Goal: Task Accomplishment & Management: Manage account settings

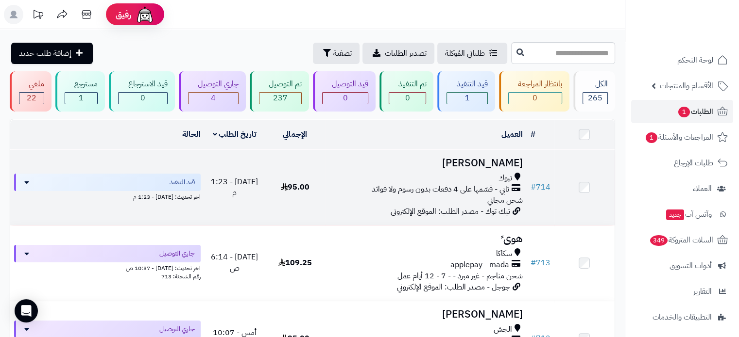
click at [441, 167] on h3 "محمد عريشي" at bounding box center [425, 163] width 193 height 11
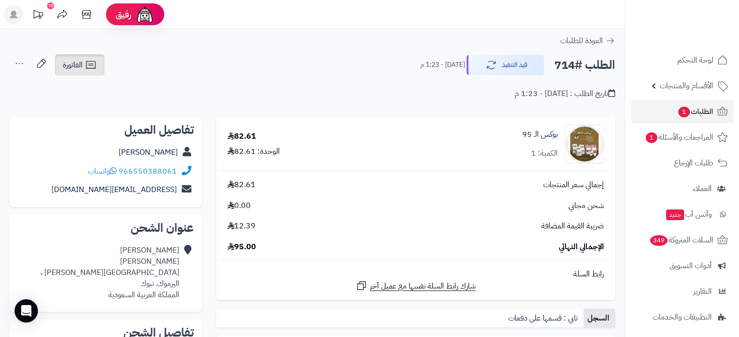
click at [93, 60] on icon at bounding box center [91, 65] width 12 height 12
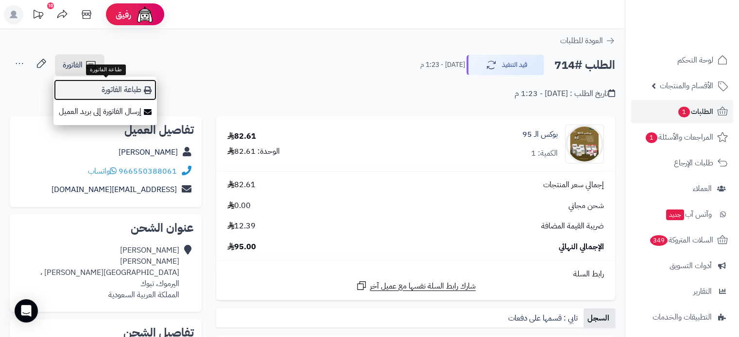
click at [136, 95] on link "طباعة الفاتورة" at bounding box center [104, 90] width 103 height 22
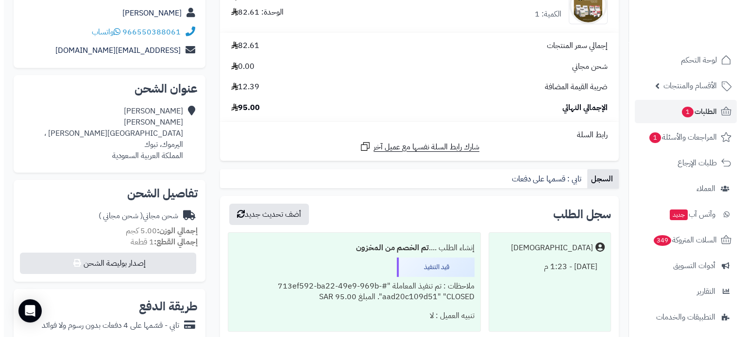
scroll to position [243, 0]
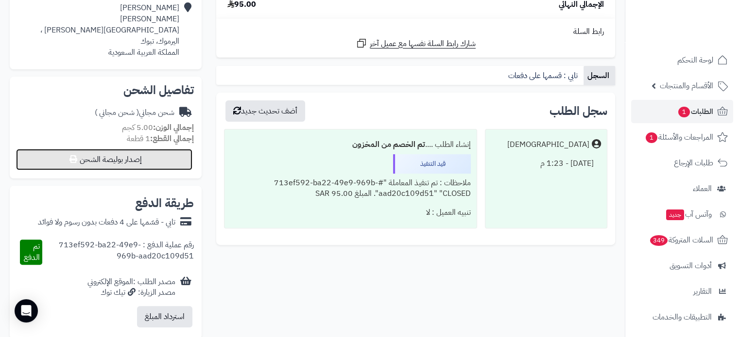
click at [172, 159] on button "إصدار بوليصة الشحن" at bounding box center [104, 159] width 176 height 21
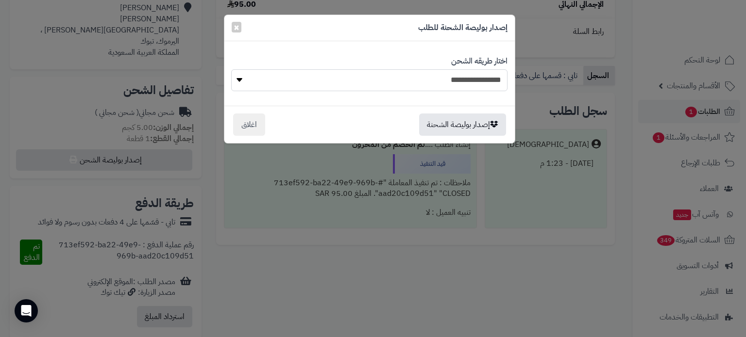
click at [418, 87] on select "**********" at bounding box center [369, 80] width 276 height 22
select select "***"
click at [231, 69] on select "**********" at bounding box center [369, 80] width 276 height 22
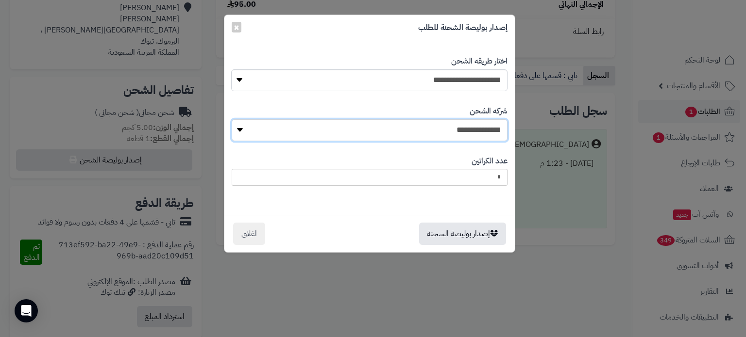
select select "****"
click at [235, 119] on select "**********" at bounding box center [370, 130] width 276 height 22
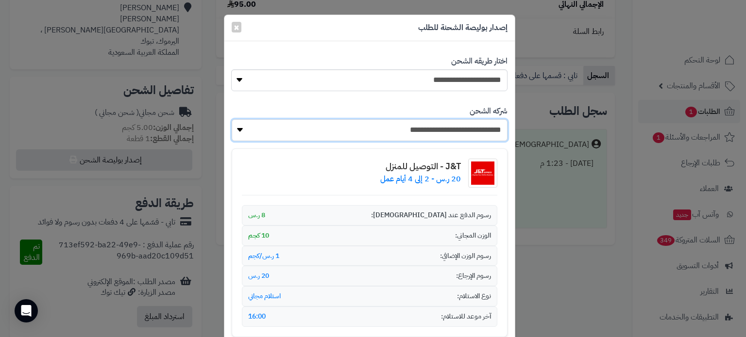
scroll to position [124, 0]
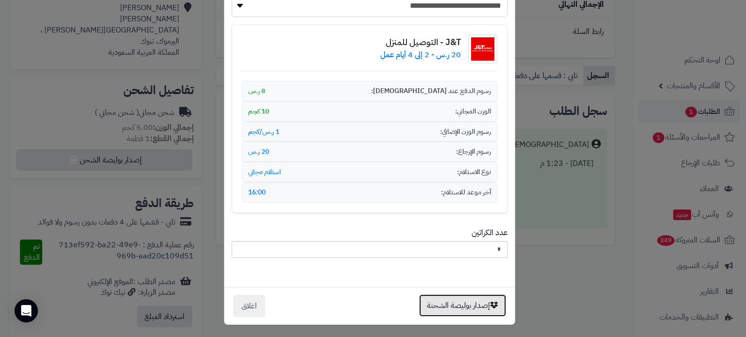
click at [433, 301] on button "إصدار بوليصة الشحنة" at bounding box center [462, 306] width 87 height 22
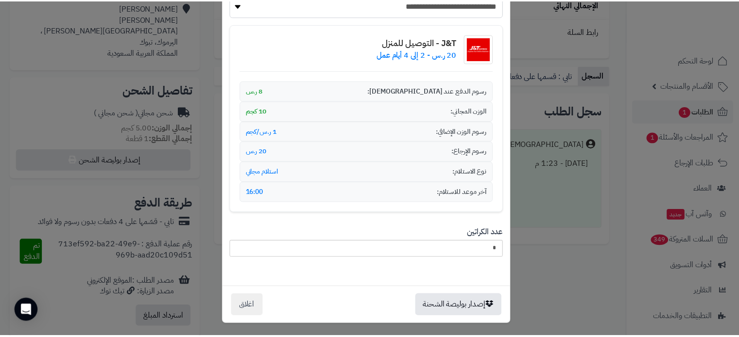
scroll to position [0, 0]
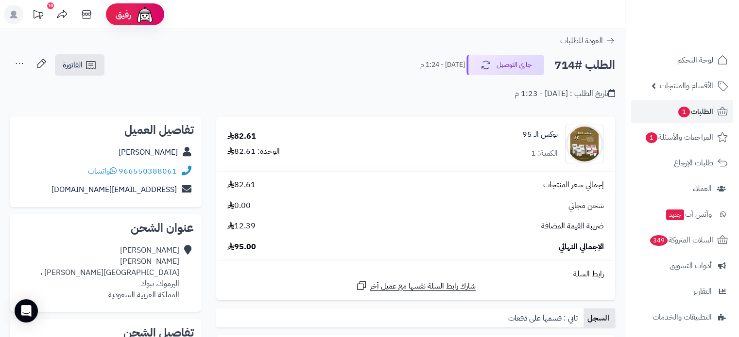
click at [20, 66] on icon at bounding box center [19, 63] width 19 height 19
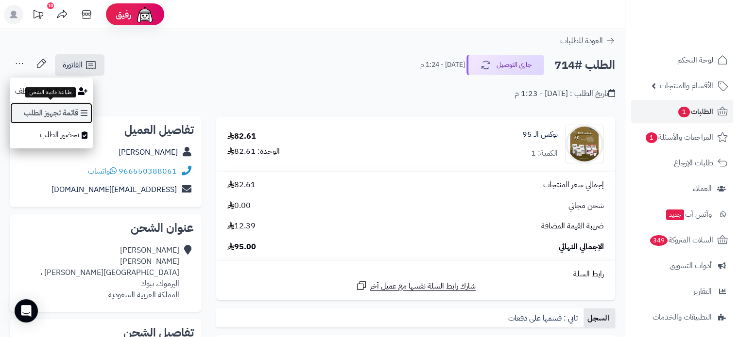
click at [58, 111] on link "قائمة تجهيز الطلب" at bounding box center [51, 113] width 83 height 22
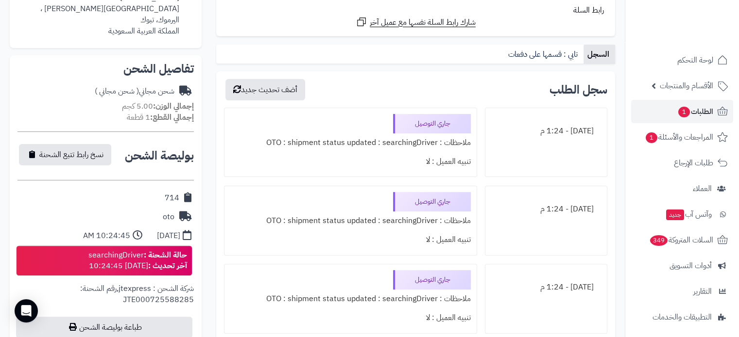
scroll to position [340, 0]
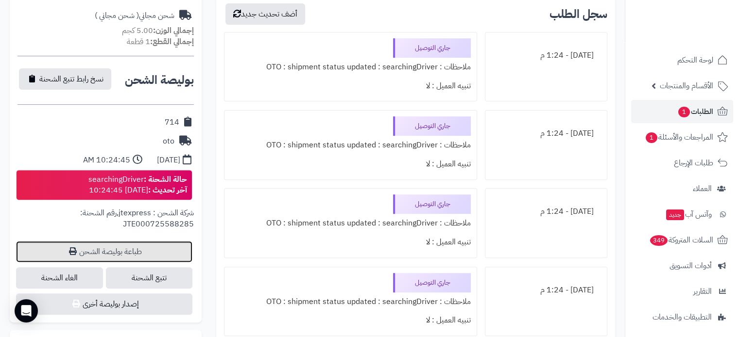
click at [132, 253] on link "طباعة بوليصة الشحن" at bounding box center [104, 251] width 176 height 21
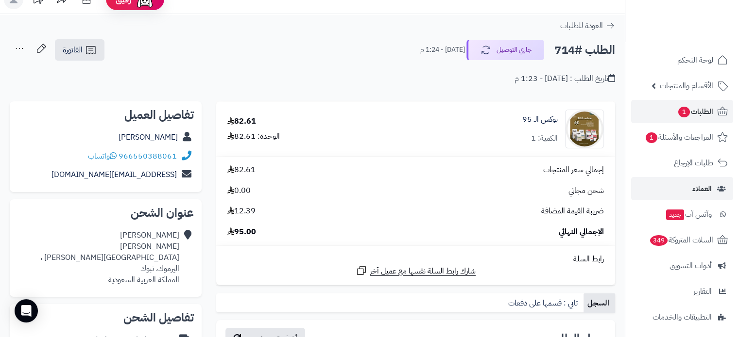
scroll to position [0, 0]
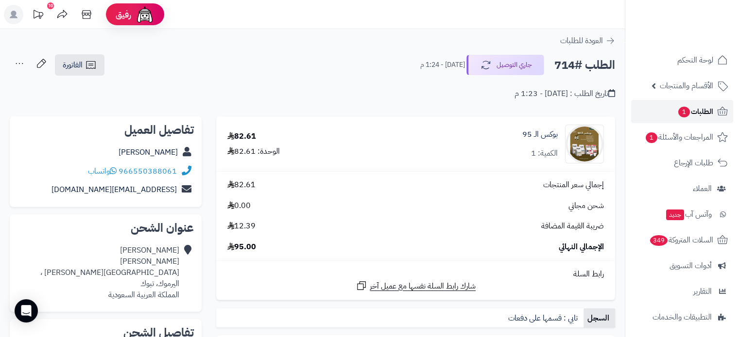
click at [668, 111] on link "الطلبات 1" at bounding box center [682, 111] width 102 height 23
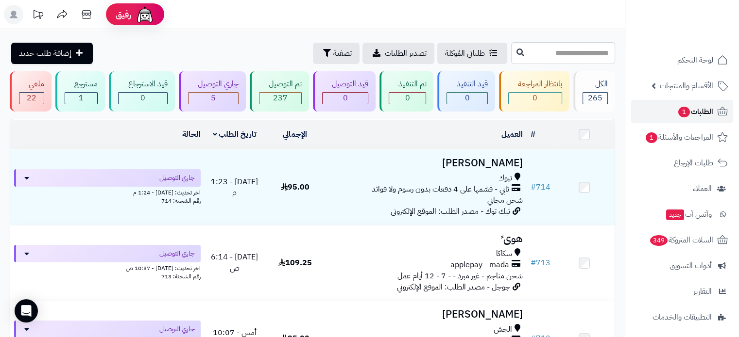
click at [662, 102] on link "الطلبات 1" at bounding box center [682, 111] width 102 height 23
click at [674, 106] on link "الطلبات 1" at bounding box center [682, 111] width 102 height 23
click at [662, 118] on link "الطلبات 1" at bounding box center [682, 111] width 102 height 23
click at [656, 117] on link "الطلبات 1" at bounding box center [682, 111] width 102 height 23
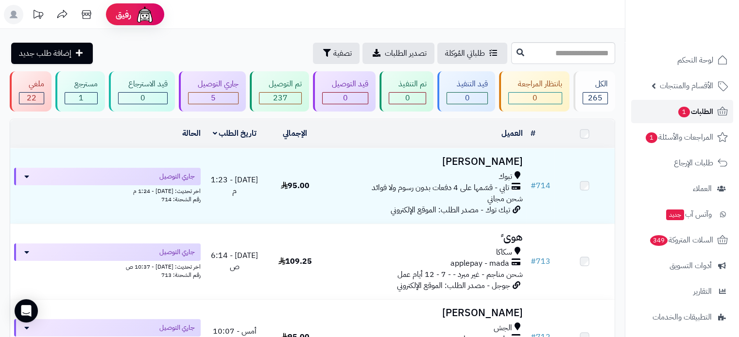
click at [657, 116] on link "الطلبات 1" at bounding box center [682, 111] width 102 height 23
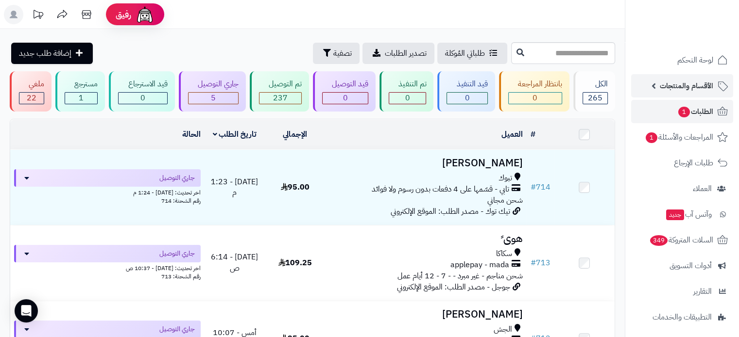
click at [719, 82] on icon at bounding box center [722, 86] width 12 height 12
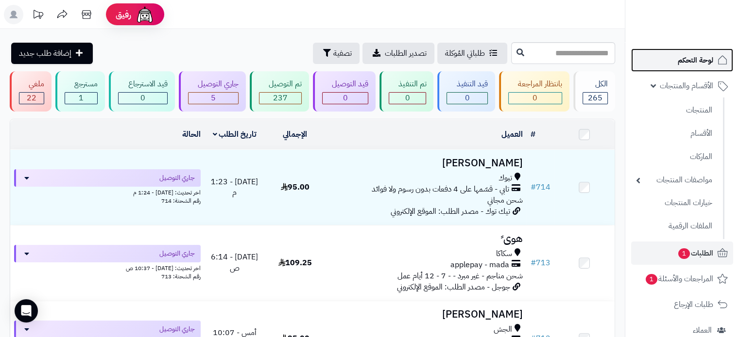
click at [717, 68] on link "لوحة التحكم" at bounding box center [682, 60] width 102 height 23
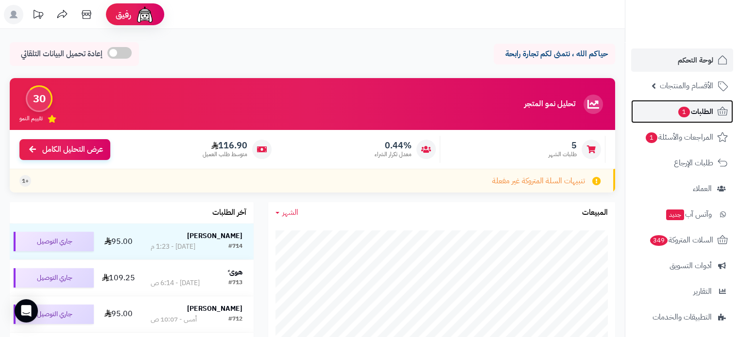
click at [713, 111] on link "الطلبات 1" at bounding box center [682, 111] width 102 height 23
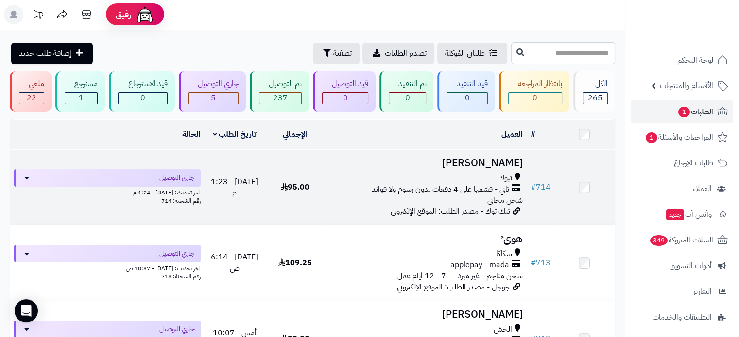
click at [390, 170] on td "[PERSON_NAME] تابي - قسّمها على 4 دفعات بدون رسوم ولا فوائد شحن مجاني تيك توك -…" at bounding box center [425, 187] width 201 height 75
click at [408, 162] on h3 "[PERSON_NAME]" at bounding box center [425, 163] width 193 height 11
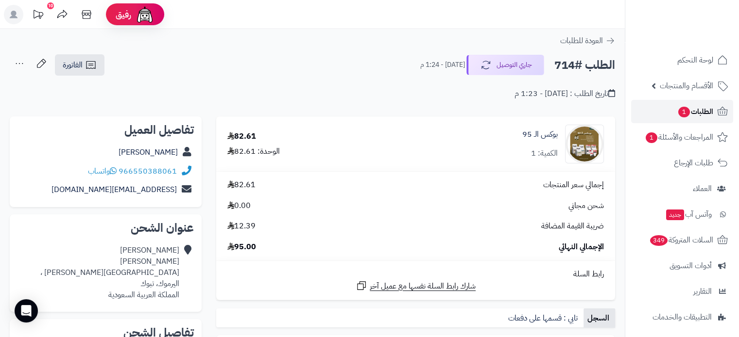
click at [680, 119] on link "الطلبات 1" at bounding box center [682, 111] width 102 height 23
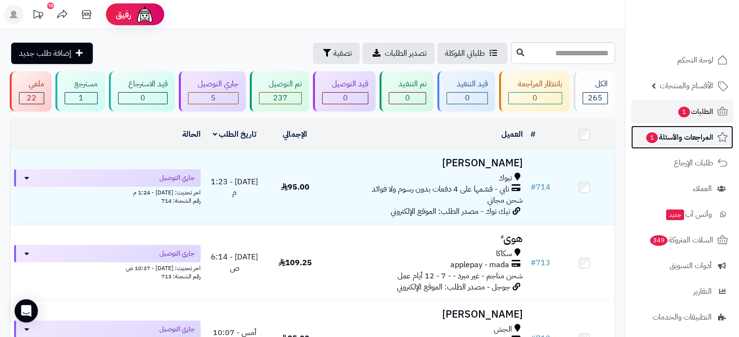
click at [659, 136] on span "المراجعات والأسئلة 1" at bounding box center [679, 138] width 68 height 14
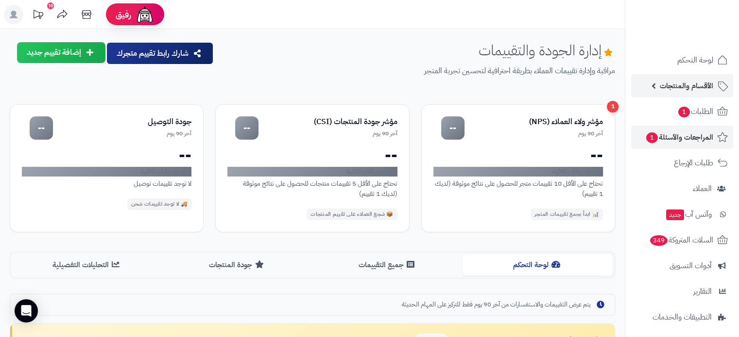
click at [679, 82] on span "الأقسام والمنتجات" at bounding box center [685, 86] width 53 height 14
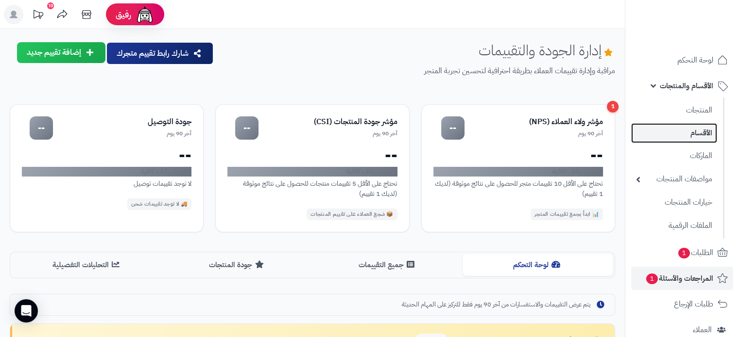
click at [681, 134] on link "الأقسام" at bounding box center [674, 133] width 86 height 20
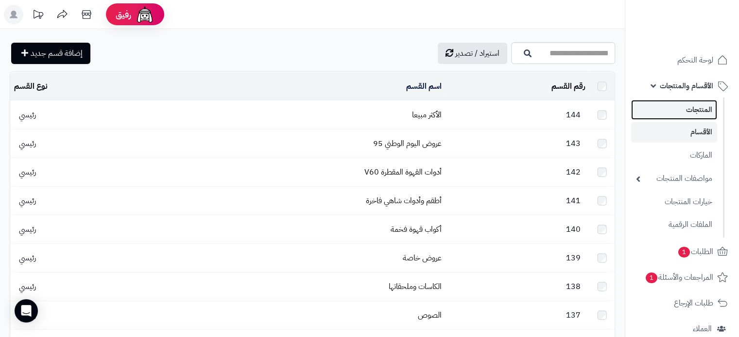
drag, startPoint x: 0, startPoint y: 0, endPoint x: 690, endPoint y: 111, distance: 699.3
click at [690, 111] on link "المنتجات" at bounding box center [674, 110] width 86 height 20
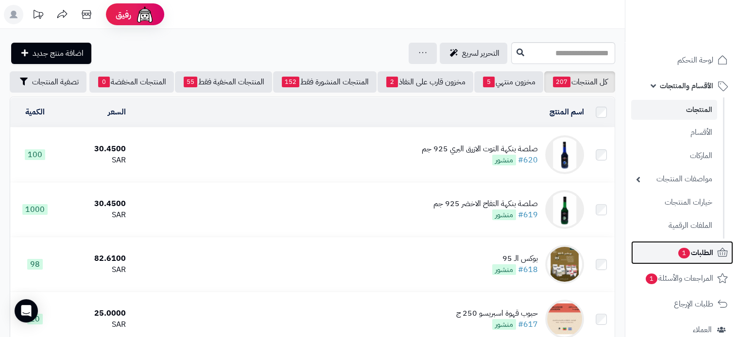
click at [673, 256] on link "الطلبات 1" at bounding box center [682, 252] width 102 height 23
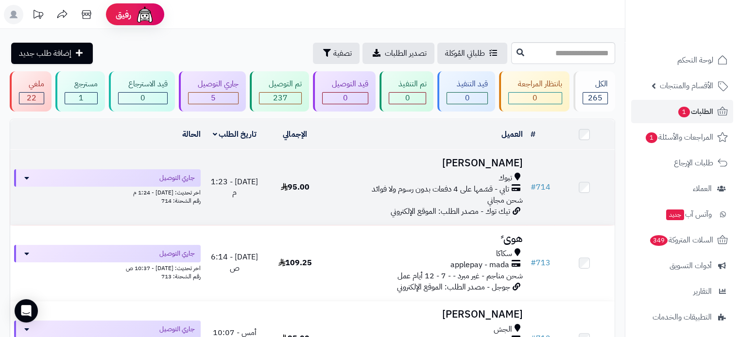
click at [430, 158] on h3 "[PERSON_NAME]" at bounding box center [425, 163] width 193 height 11
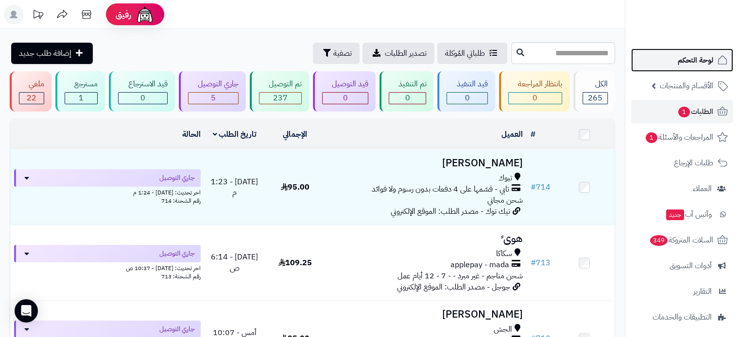
click at [709, 62] on span "لوحة التحكم" at bounding box center [694, 60] width 35 height 14
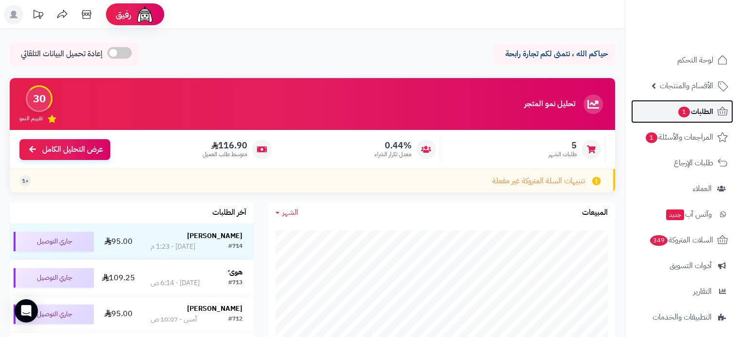
click at [678, 113] on span "1" at bounding box center [684, 112] width 12 height 11
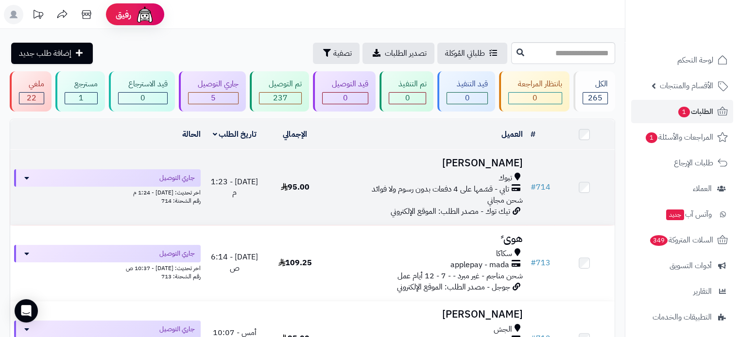
click at [578, 187] on td at bounding box center [584, 187] width 60 height 75
click at [588, 188] on td at bounding box center [584, 187] width 60 height 75
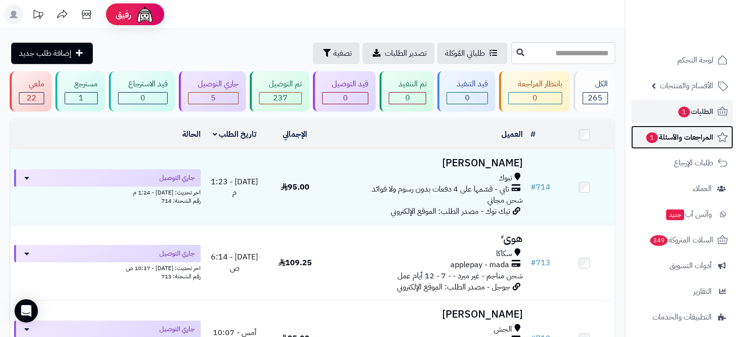
click at [684, 134] on span "المراجعات والأسئلة 1" at bounding box center [679, 138] width 68 height 14
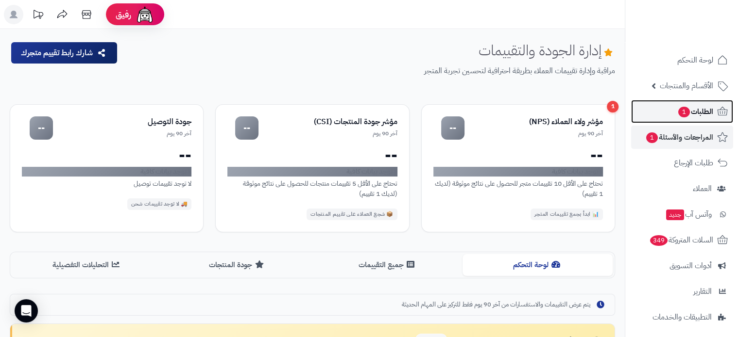
click at [699, 107] on span "الطلبات 1" at bounding box center [695, 112] width 36 height 14
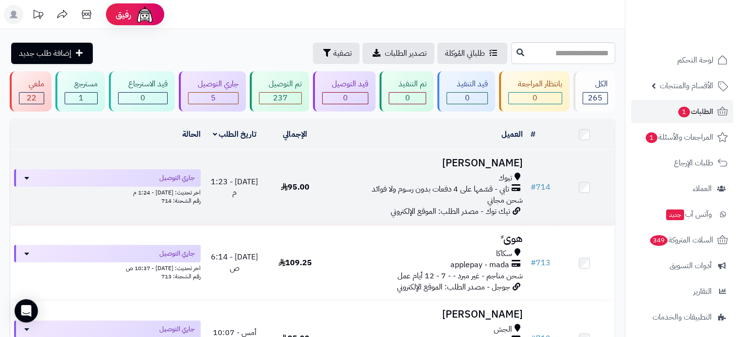
click at [374, 180] on div "تبوك" at bounding box center [425, 178] width 193 height 11
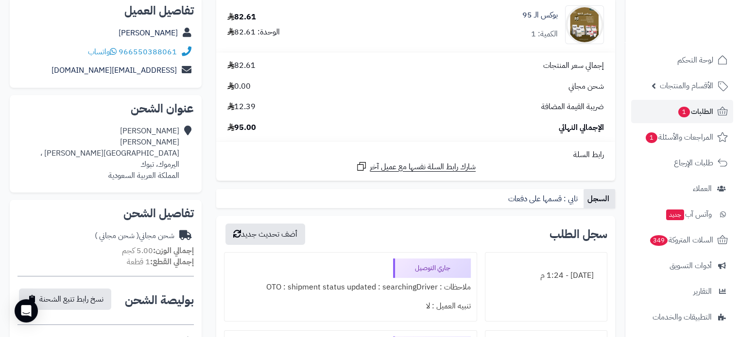
scroll to position [49, 0]
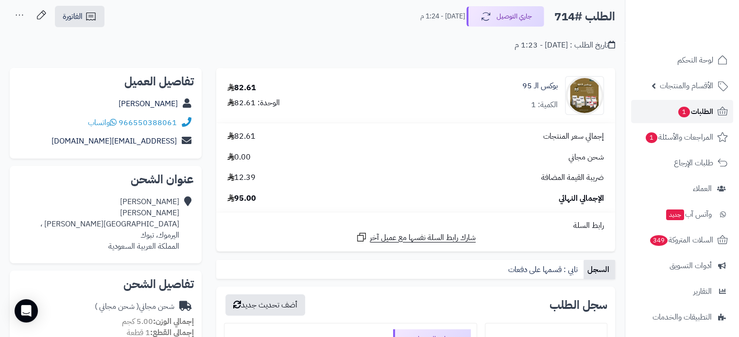
click at [697, 116] on span "الطلبات 1" at bounding box center [695, 112] width 36 height 14
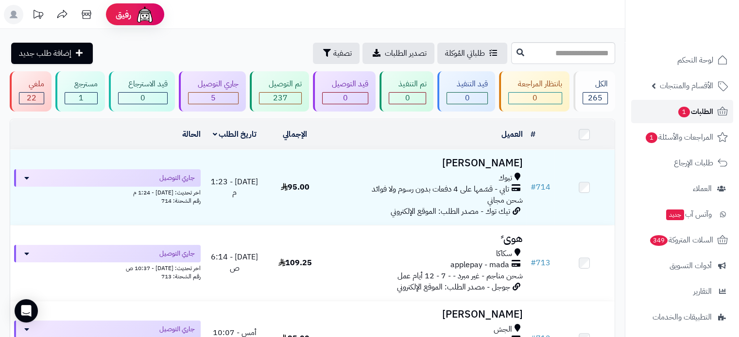
click at [693, 108] on span "الطلبات 1" at bounding box center [695, 112] width 36 height 14
click at [694, 107] on span "الطلبات 1" at bounding box center [695, 112] width 36 height 14
